Goal: Task Accomplishment & Management: Manage account settings

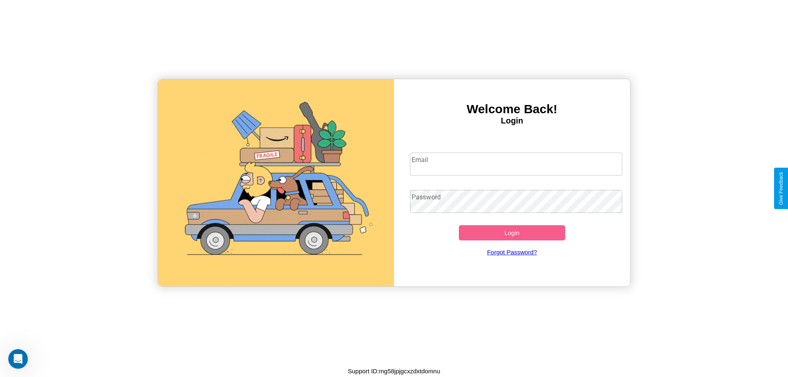
click at [516, 164] on input "Email" at bounding box center [516, 164] width 213 height 23
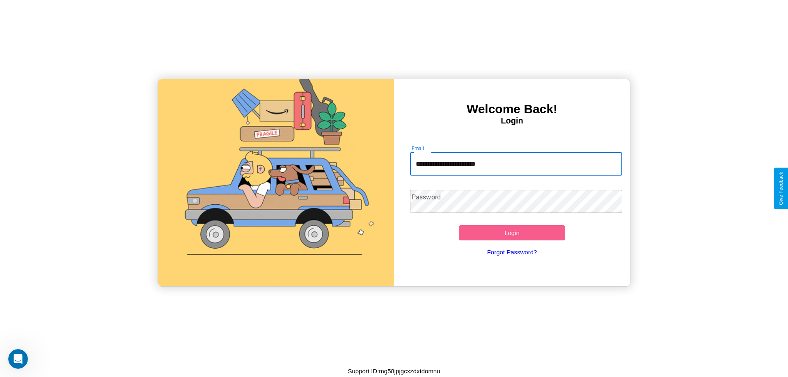
type input "**********"
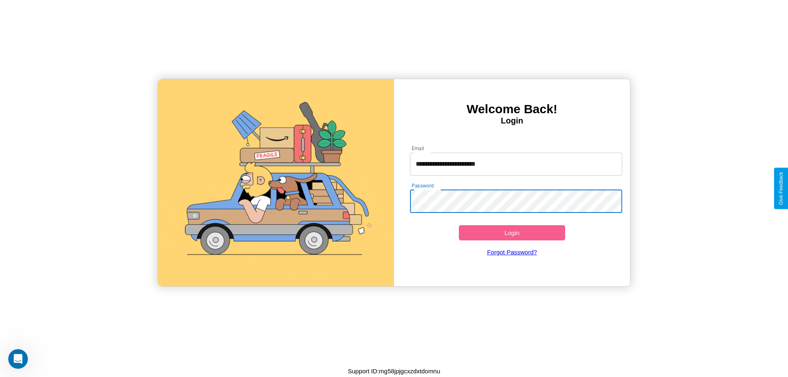
click at [512, 233] on button "Login" at bounding box center [512, 232] width 106 height 15
